Goal: Task Accomplishment & Management: Manage account settings

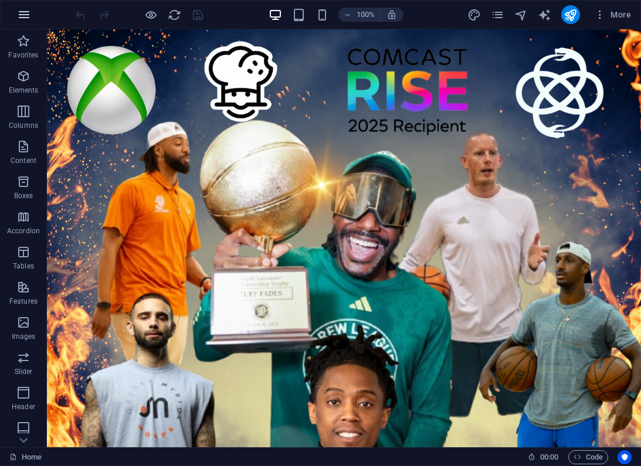
click at [25, 10] on icon "button" at bounding box center [24, 15] width 14 height 14
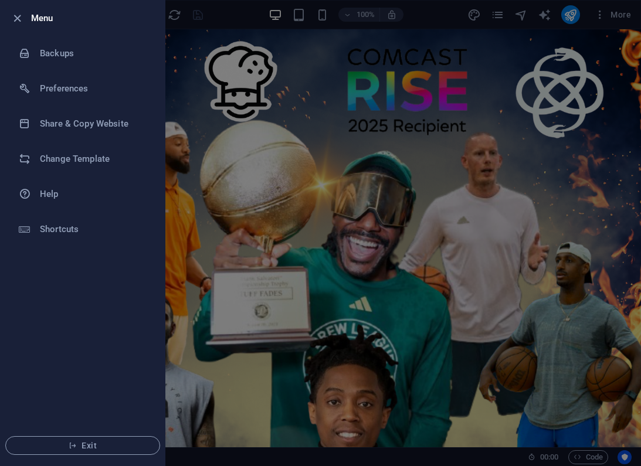
click at [400, 43] on div at bounding box center [320, 233] width 641 height 466
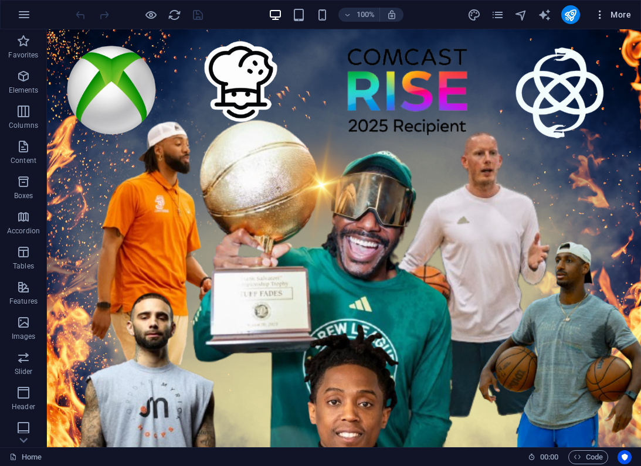
click at [619, 14] on span "More" at bounding box center [612, 15] width 37 height 12
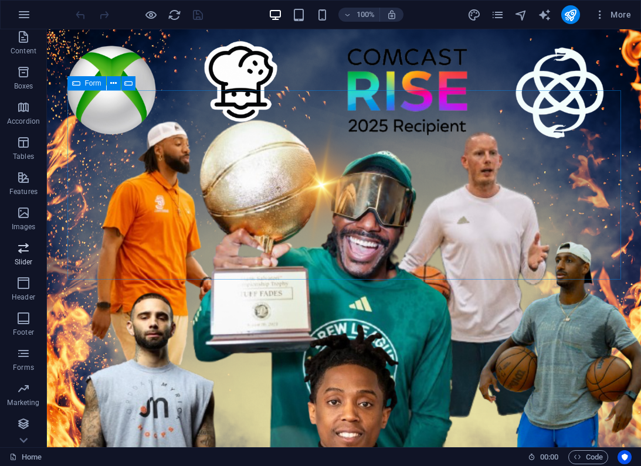
scroll to position [110, 0]
click at [25, 354] on icon "button" at bounding box center [23, 354] width 14 height 14
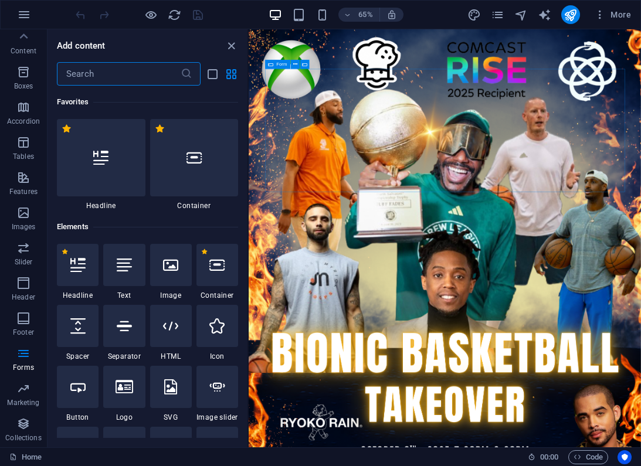
scroll to position [8565, 0]
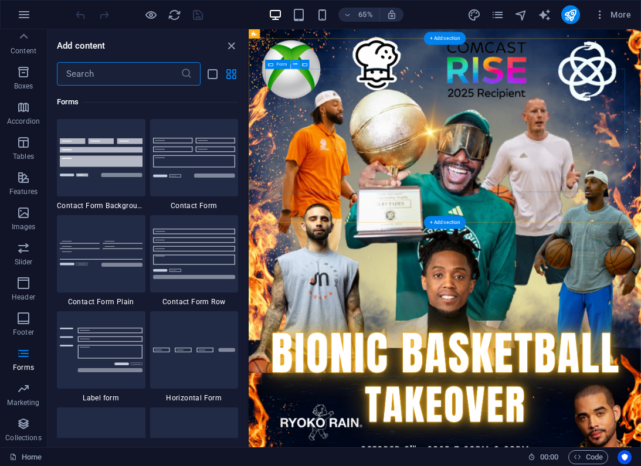
click at [292, 65] on button at bounding box center [294, 64] width 9 height 9
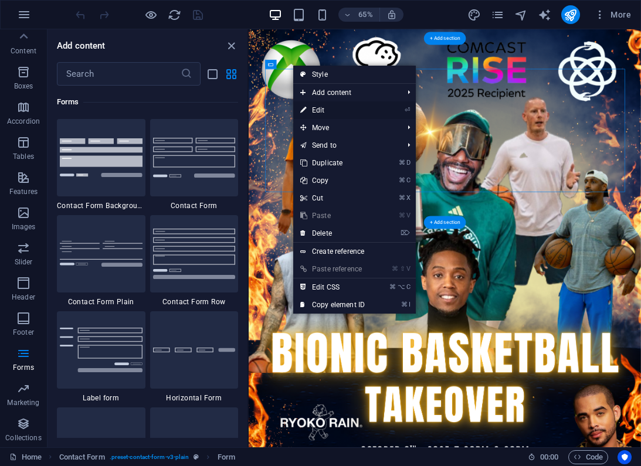
drag, startPoint x: 327, startPoint y: 113, endPoint x: 113, endPoint y: 129, distance: 215.3
click at [327, 113] on link "⏎ Edit" at bounding box center [332, 110] width 79 height 18
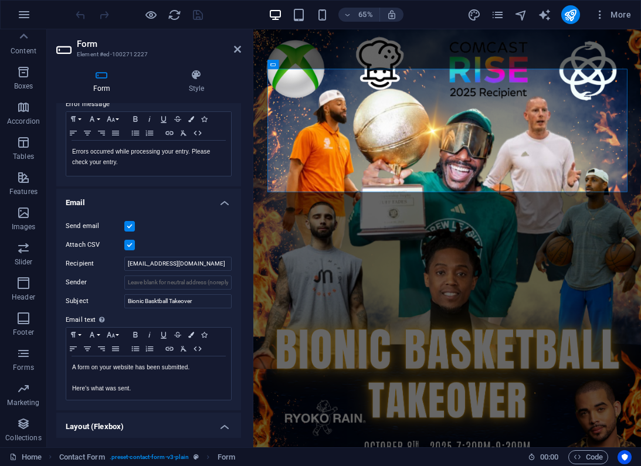
scroll to position [216, 0]
click at [158, 264] on input "[EMAIL_ADDRESS][DOMAIN_NAME]" at bounding box center [177, 263] width 107 height 14
drag, startPoint x: 161, startPoint y: 263, endPoint x: 94, endPoint y: 259, distance: 66.4
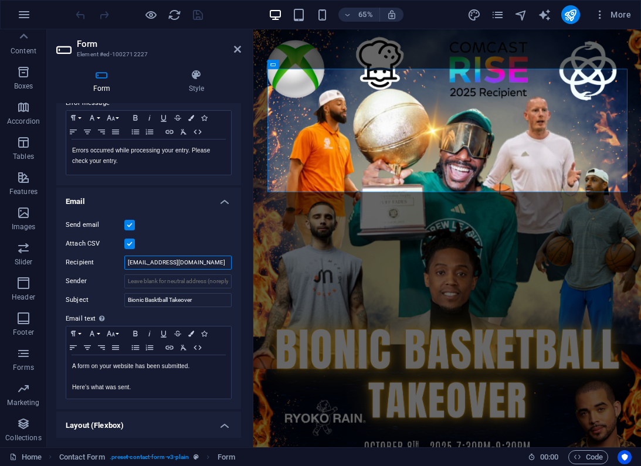
click at [95, 259] on div "Recipient [EMAIL_ADDRESS][DOMAIN_NAME]" at bounding box center [149, 263] width 166 height 14
type input "[EMAIL_ADDRESS][DOMAIN_NAME]"
click at [196, 19] on icon "save" at bounding box center [197, 14] width 13 height 13
checkbox input "false"
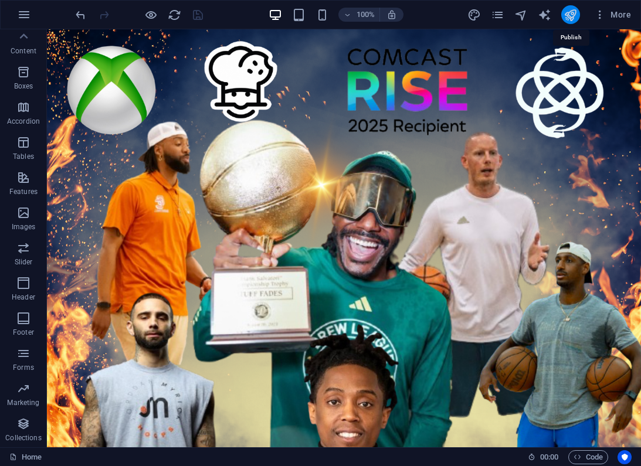
click at [571, 14] on icon "publish" at bounding box center [570, 14] width 13 height 13
